Goal: Unclear

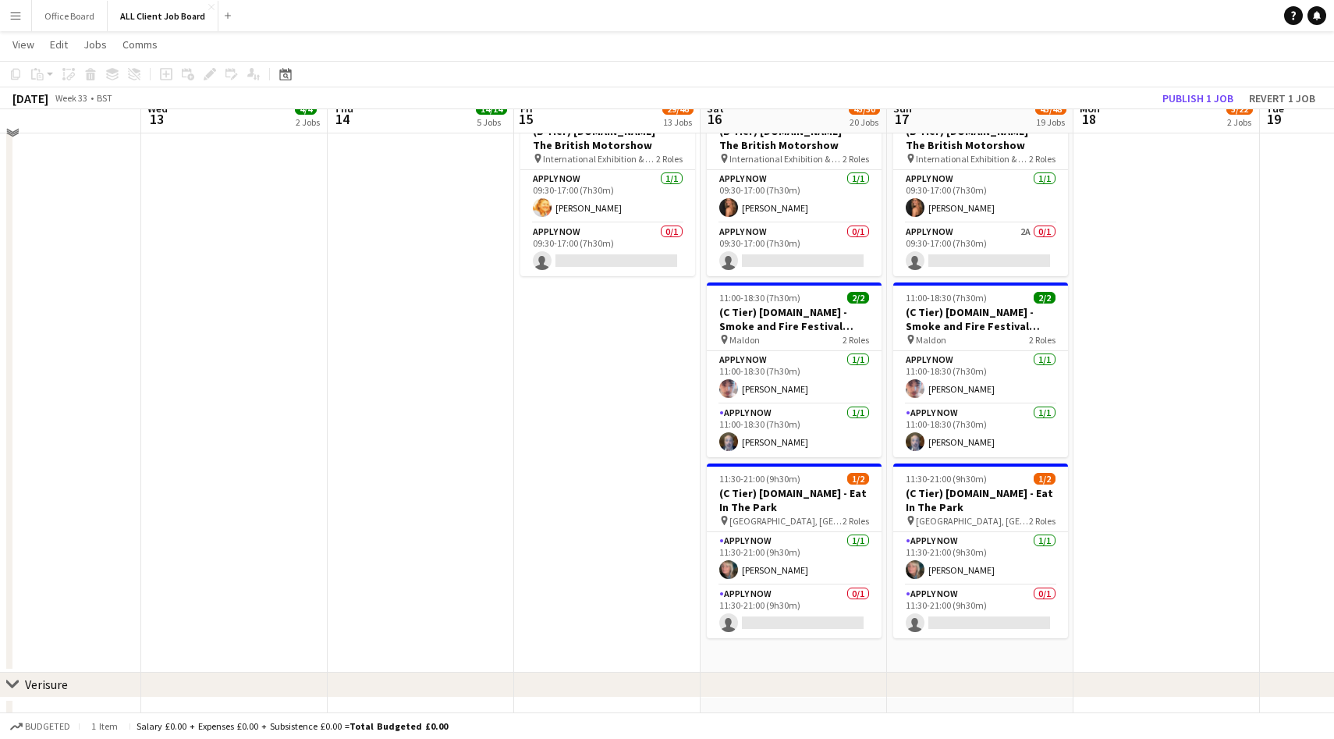
scroll to position [4003, 0]
